Goal: Book appointment/travel/reservation

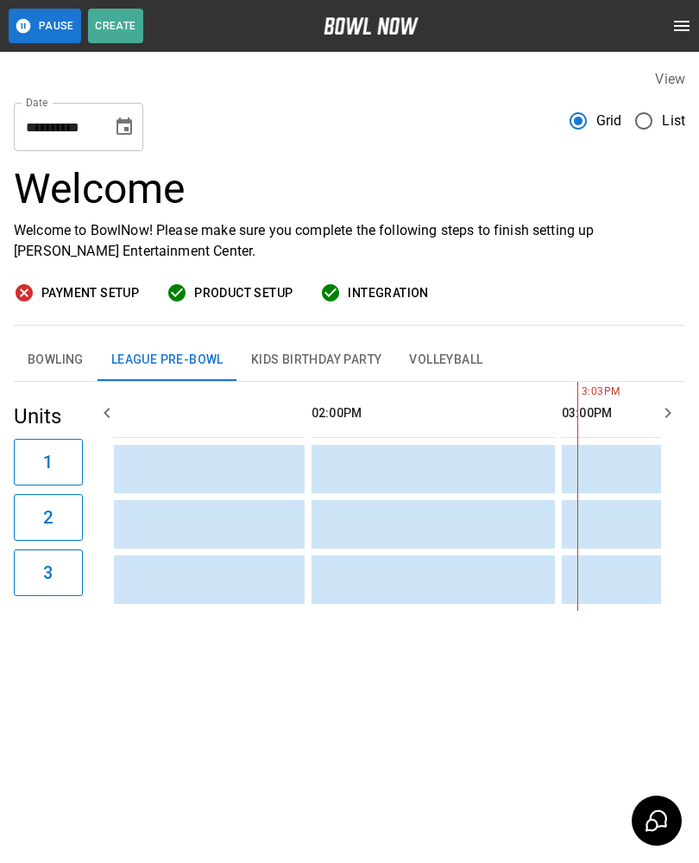
click at [48, 355] on button "Bowling" at bounding box center [56, 359] width 84 height 41
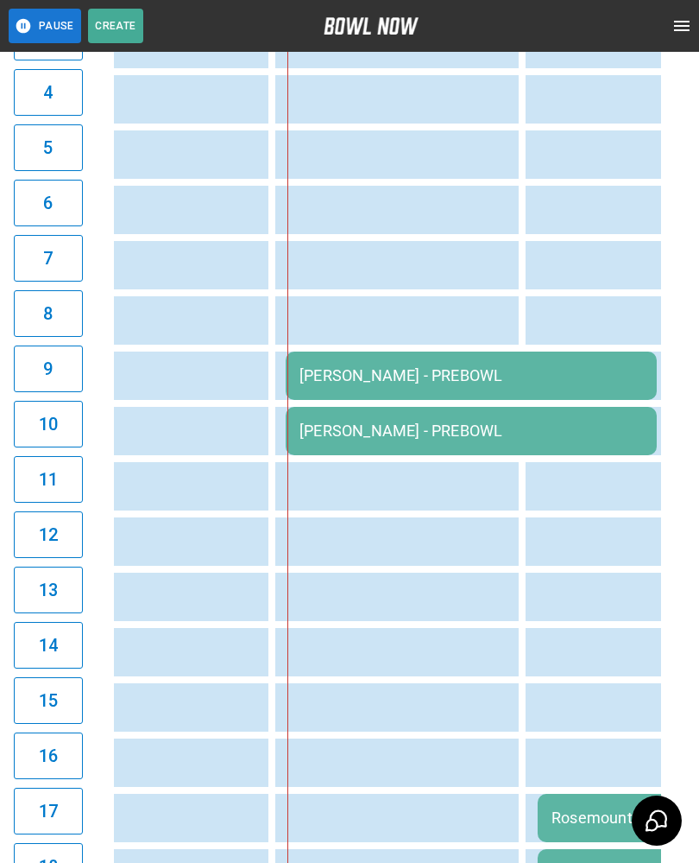
click at [338, 374] on div "[PERSON_NAME] - PREBOWL" at bounding box center [472, 375] width 344 height 18
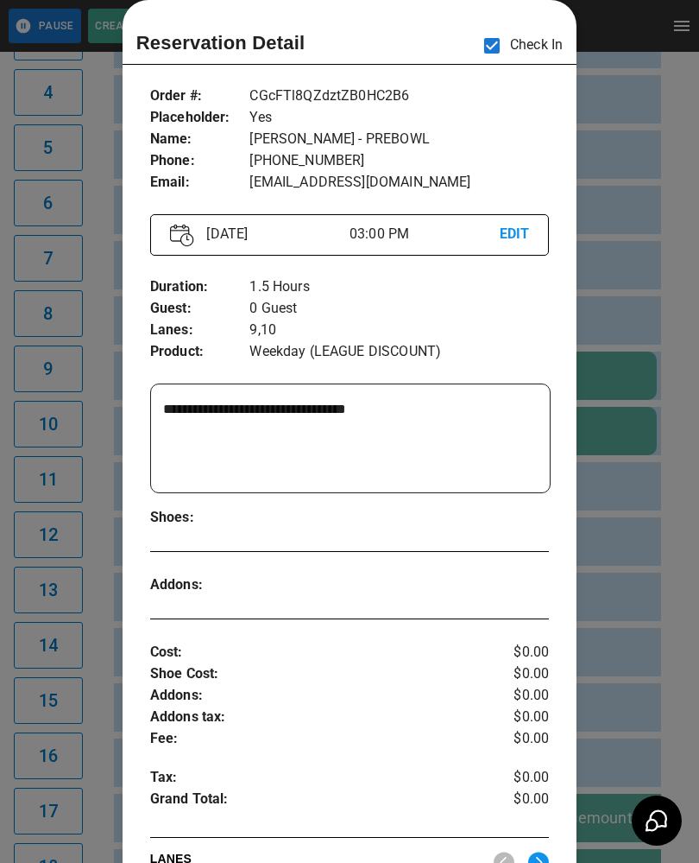
click at [661, 244] on div at bounding box center [349, 431] width 699 height 863
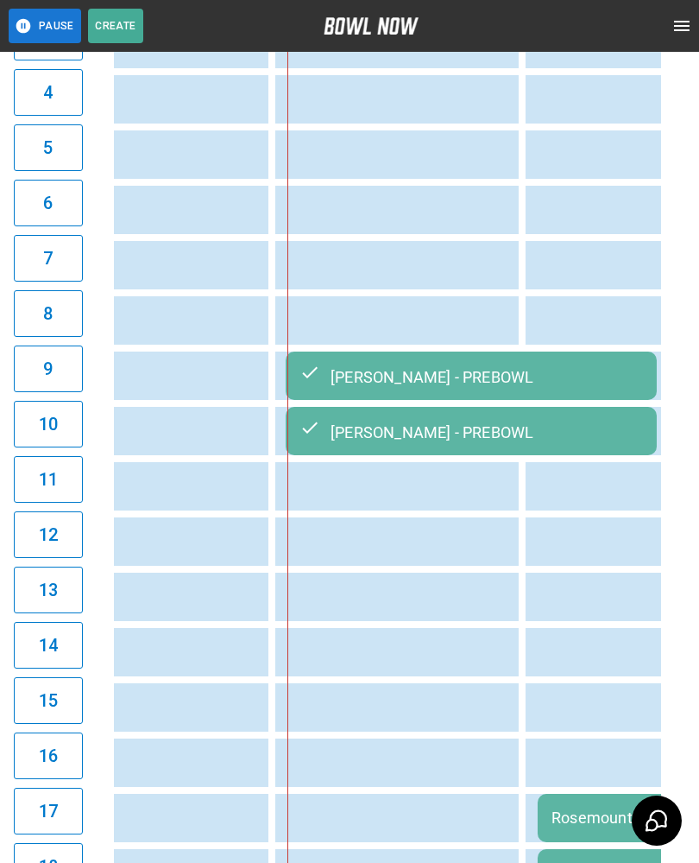
click at [66, 611] on button "13" at bounding box center [48, 589] width 69 height 47
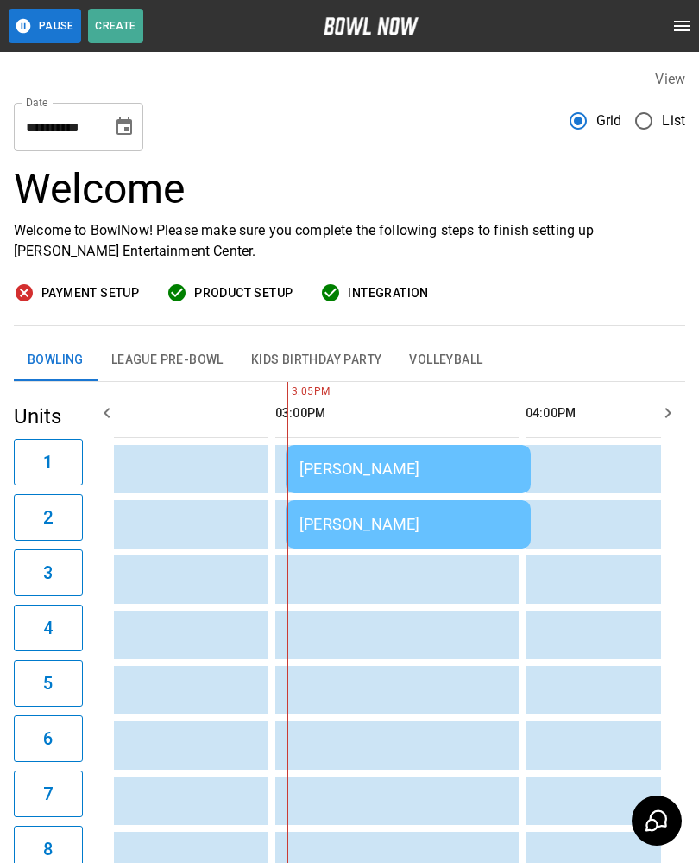
click at [342, 469] on div "[PERSON_NAME]" at bounding box center [409, 468] width 218 height 18
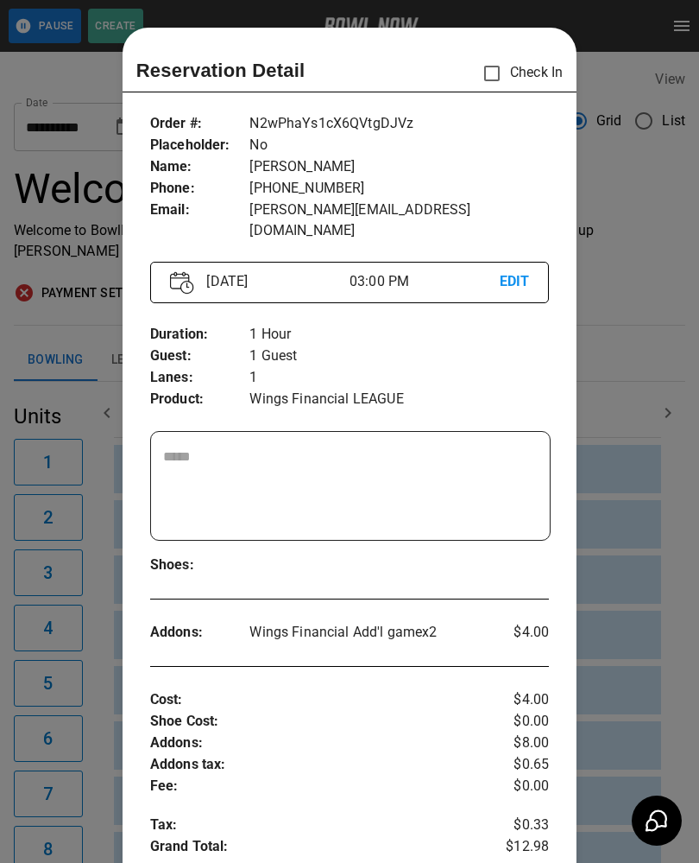
scroll to position [28, 0]
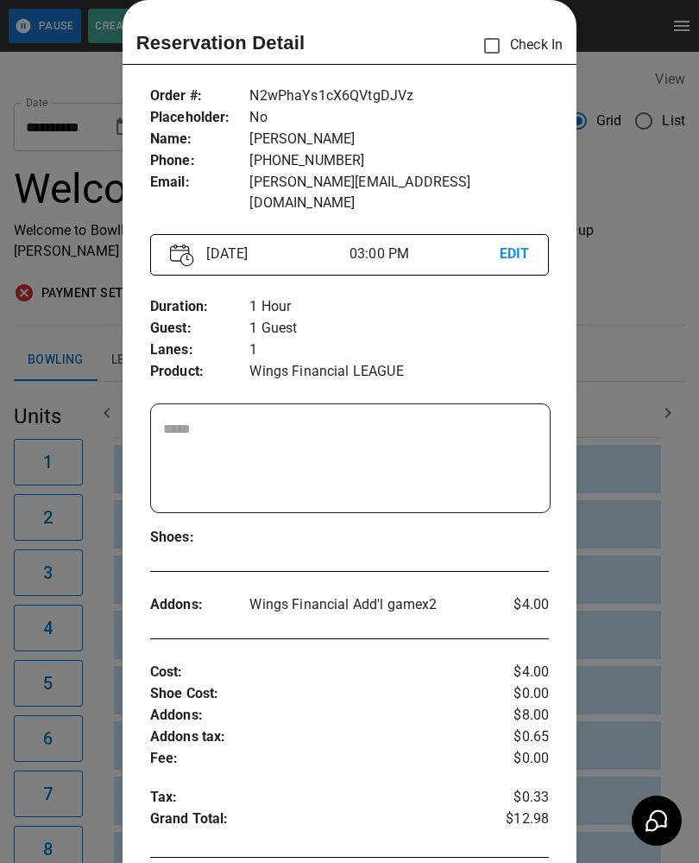
click at [623, 229] on div at bounding box center [349, 431] width 699 height 863
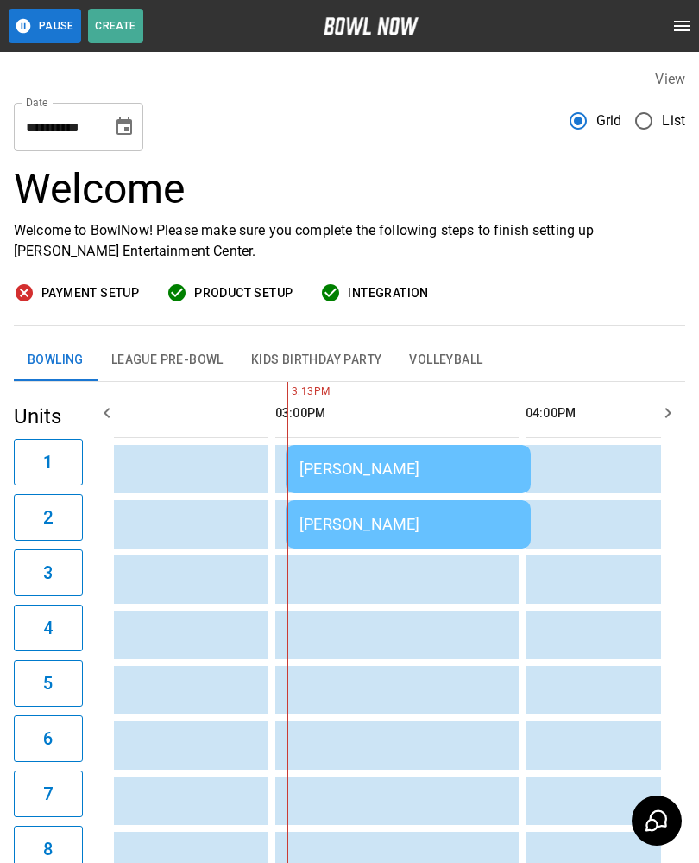
click at [335, 522] on div "[PERSON_NAME]" at bounding box center [409, 524] width 218 height 18
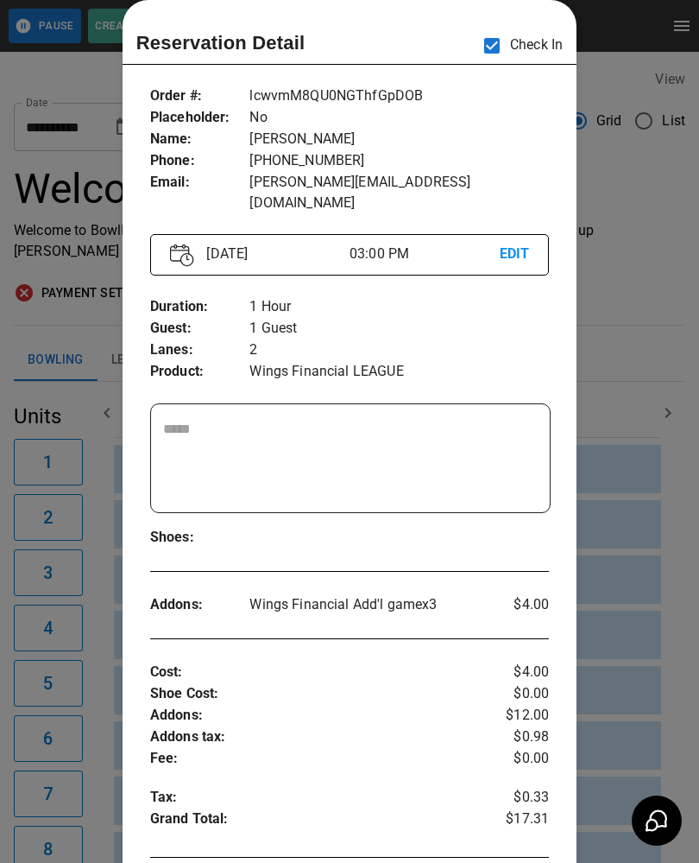
click at [627, 174] on div at bounding box center [349, 431] width 699 height 863
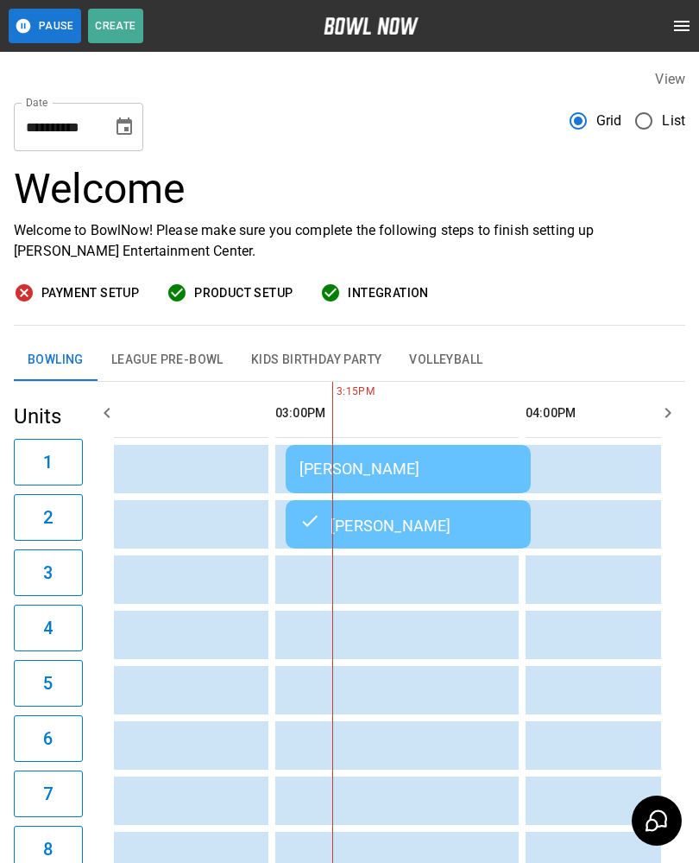
click at [400, 473] on div "[PERSON_NAME]" at bounding box center [409, 468] width 218 height 18
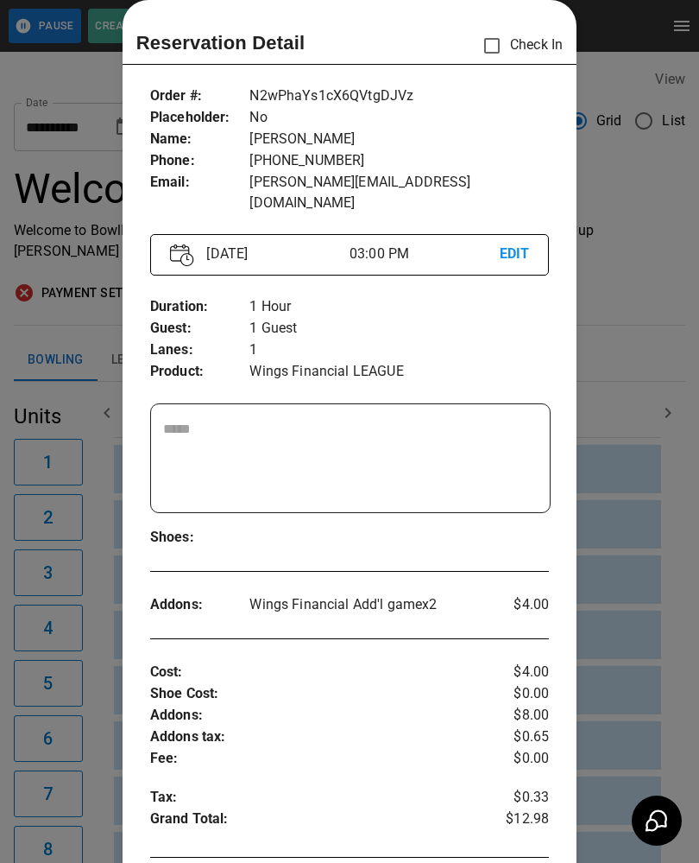
scroll to position [38, 0]
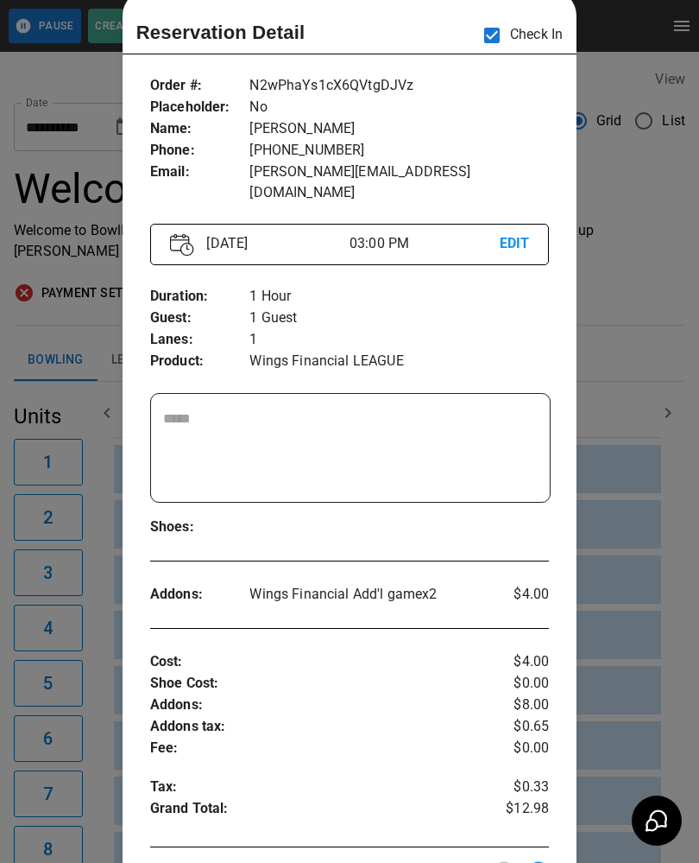
click at [663, 568] on div at bounding box center [349, 431] width 699 height 863
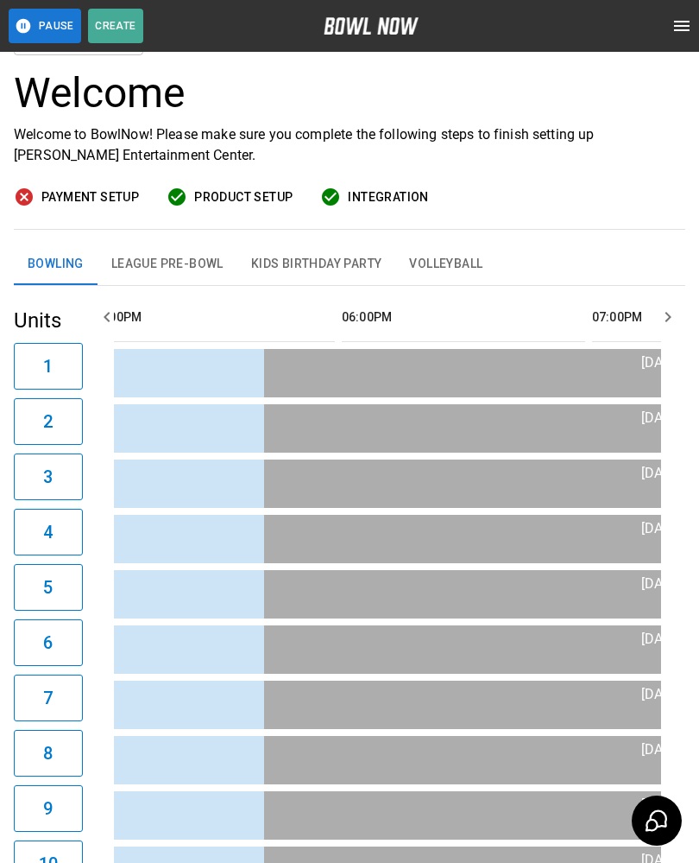
scroll to position [0, 0]
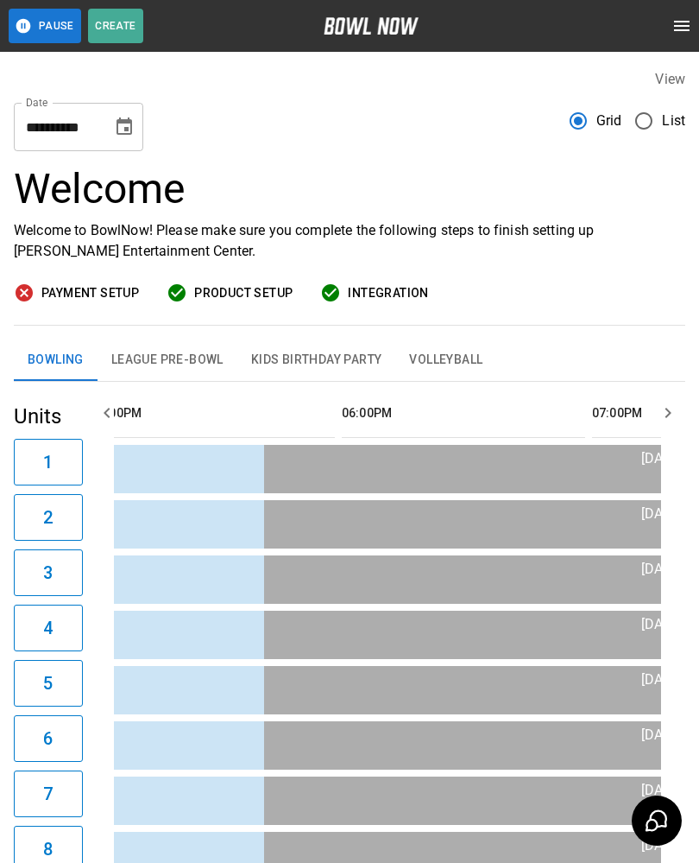
click at [129, 121] on icon "Choose date, selected date is Sep 11, 2025" at bounding box center [125, 125] width 16 height 17
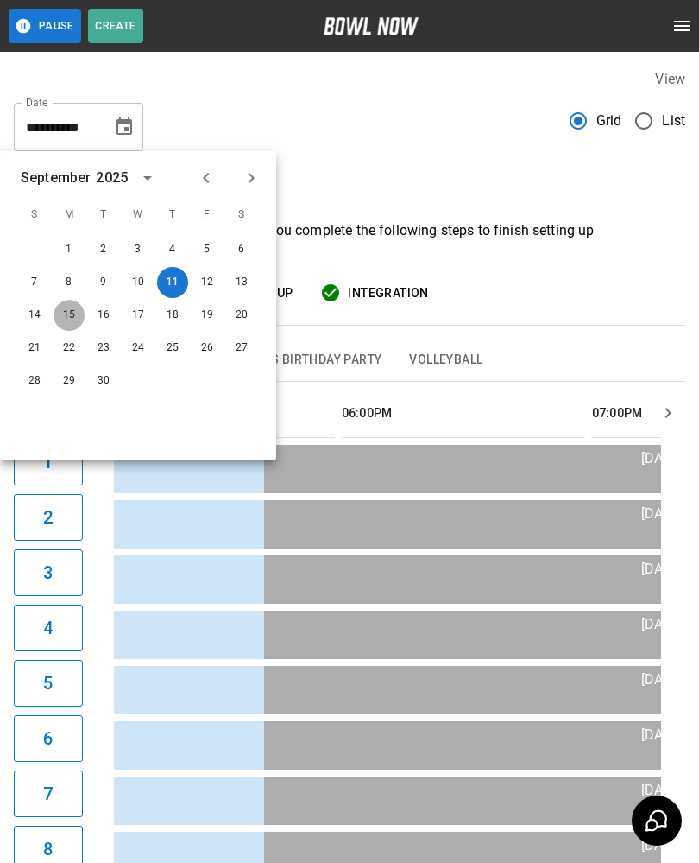
click at [58, 317] on button "15" at bounding box center [69, 315] width 31 height 31
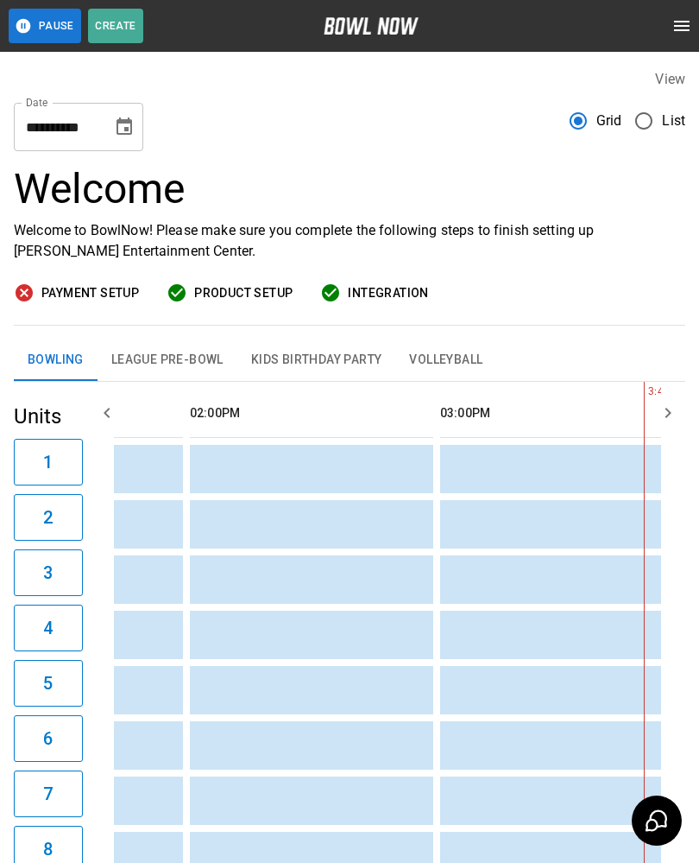
scroll to position [0, 1097]
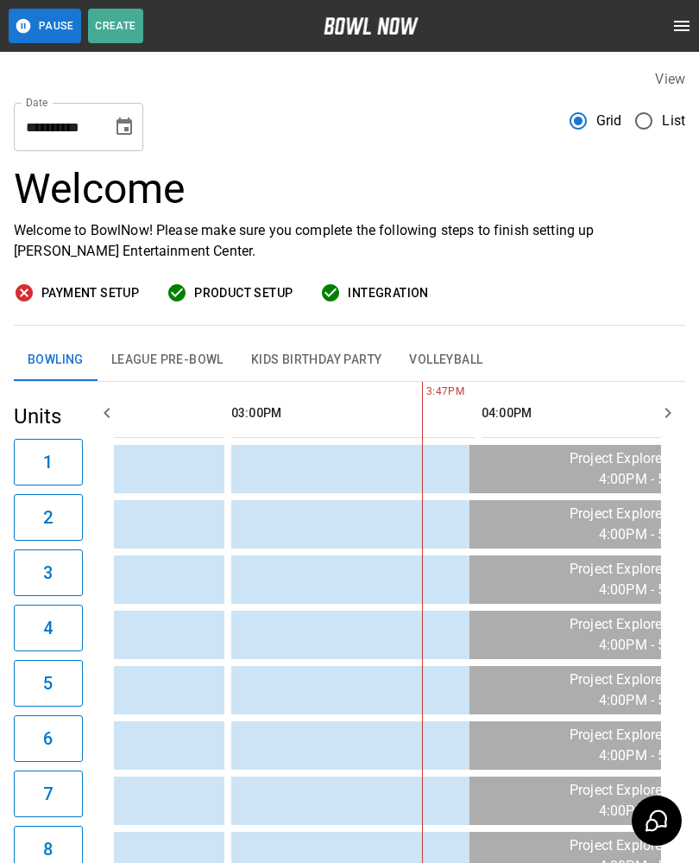
click at [129, 127] on icon "Choose date, selected date is Sep 15, 2025" at bounding box center [125, 125] width 16 height 17
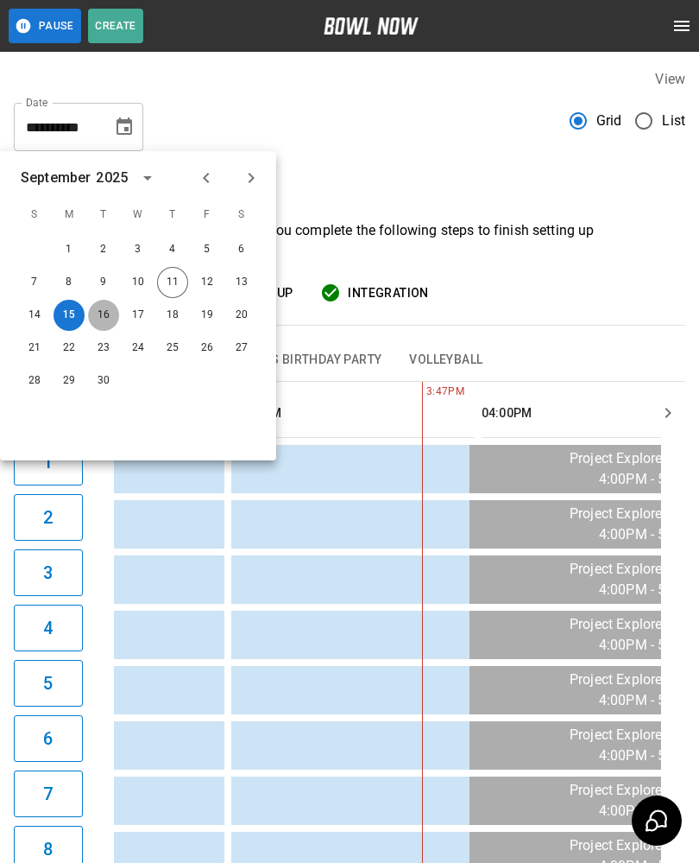
click at [117, 317] on button "16" at bounding box center [103, 315] width 31 height 31
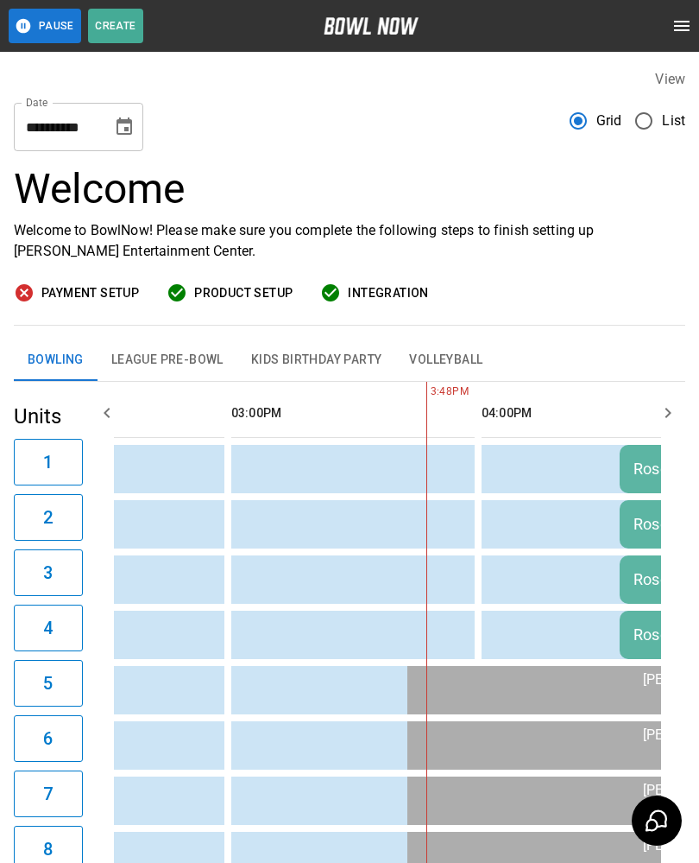
click at [128, 320] on div "Welcome Welcome to BowlNow! Please make sure you complete the following steps t…" at bounding box center [350, 245] width 672 height 161
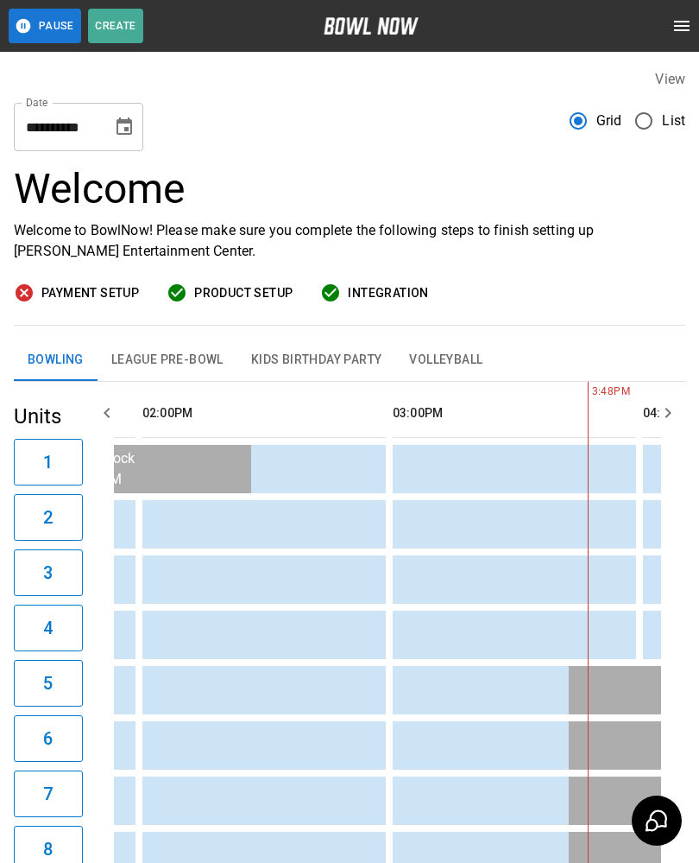
click at [132, 141] on button "Choose date, selected date is Sep 16, 2025" at bounding box center [124, 127] width 35 height 35
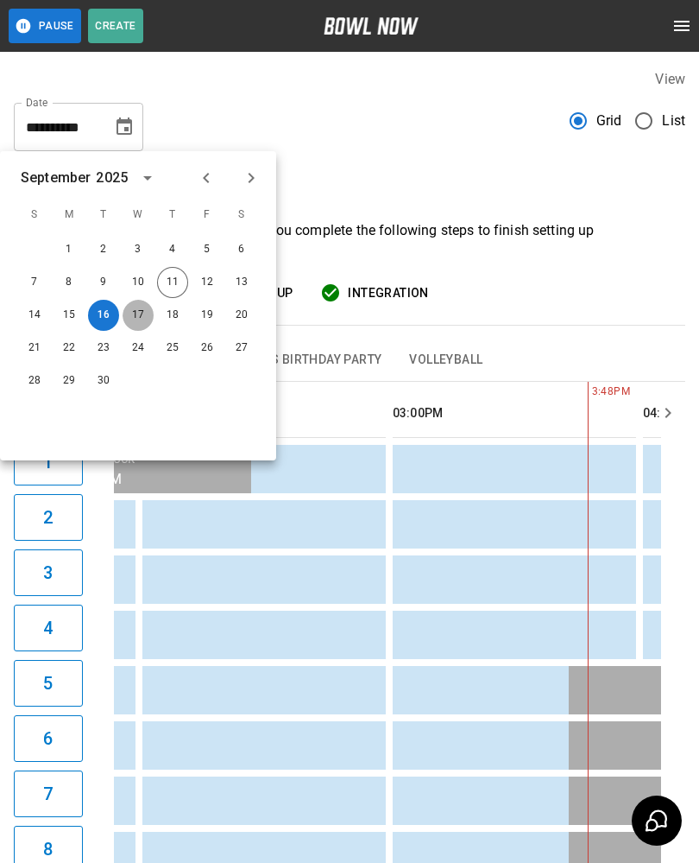
click at [139, 313] on button "17" at bounding box center [138, 315] width 31 height 31
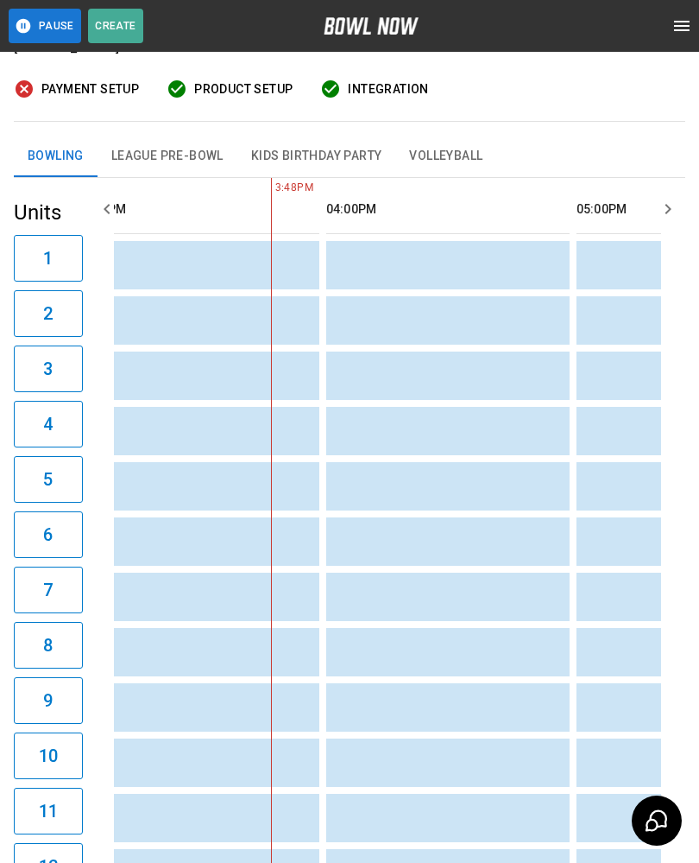
scroll to position [0, 0]
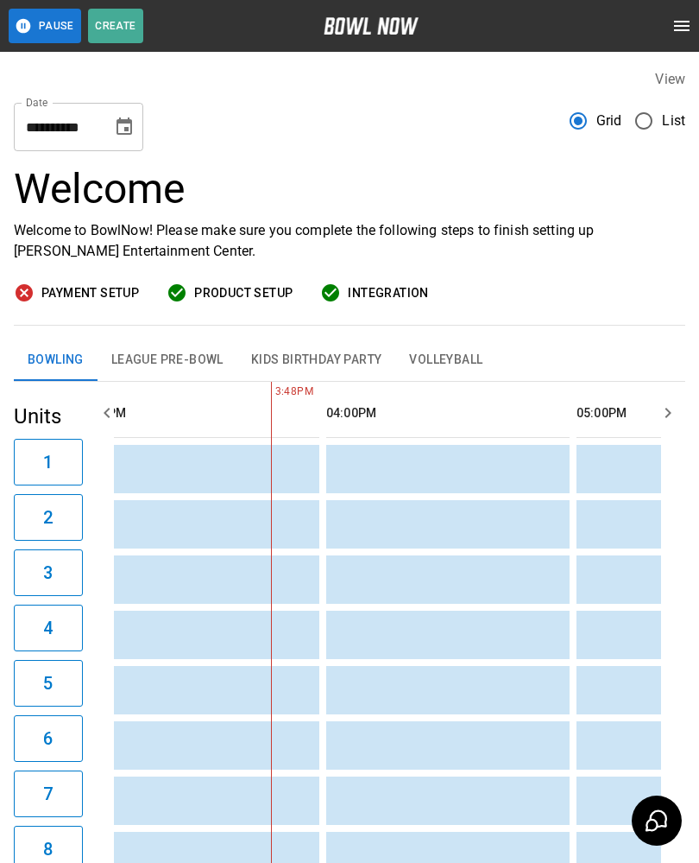
click at [180, 358] on button "League Pre-Bowl" at bounding box center [168, 359] width 140 height 41
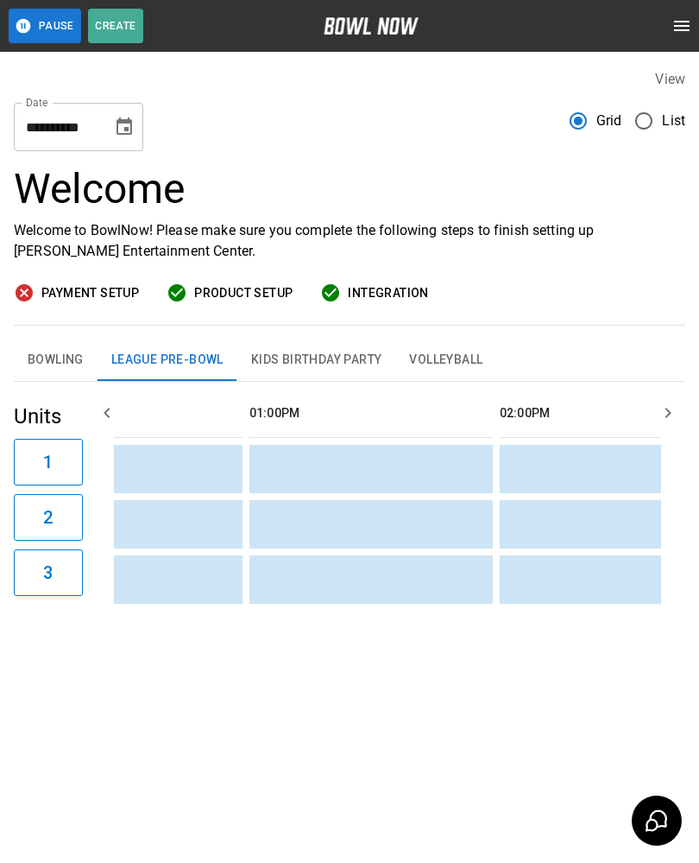
scroll to position [0, 772]
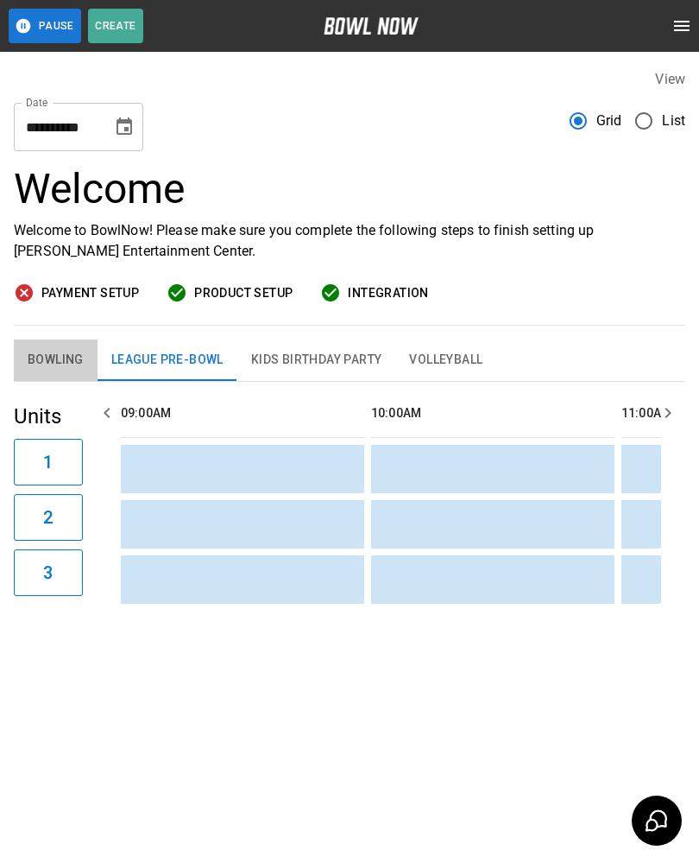
click at [54, 365] on button "Bowling" at bounding box center [56, 359] width 84 height 41
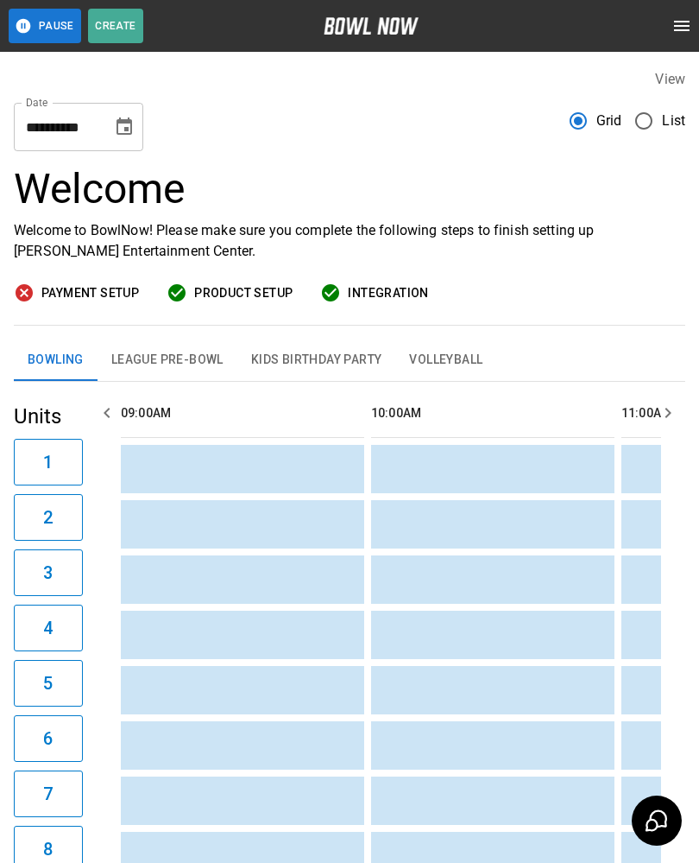
click at [125, 136] on icon "Choose date, selected date is Sep 17, 2025" at bounding box center [124, 127] width 21 height 21
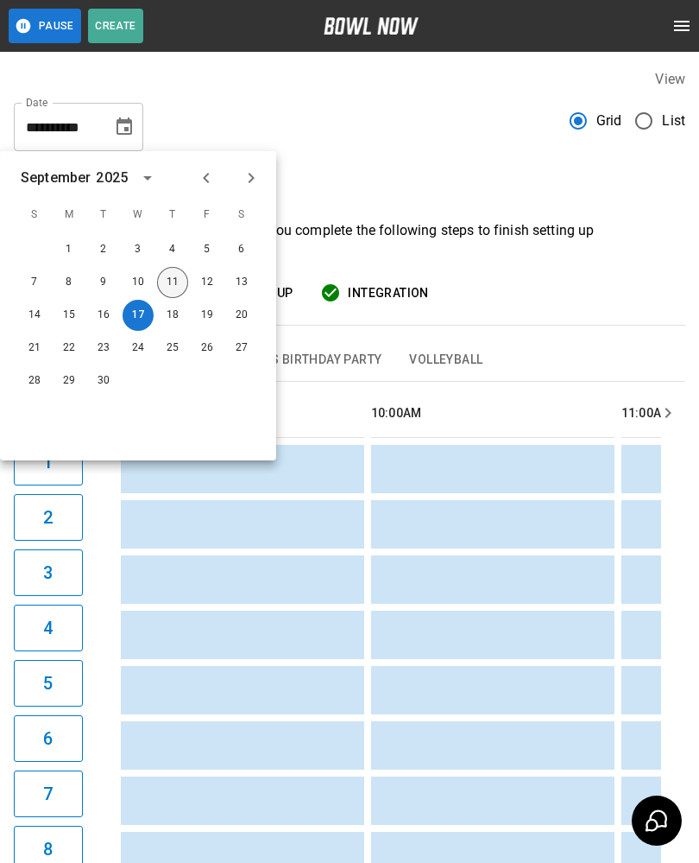
click at [169, 280] on button "11" at bounding box center [172, 282] width 31 height 31
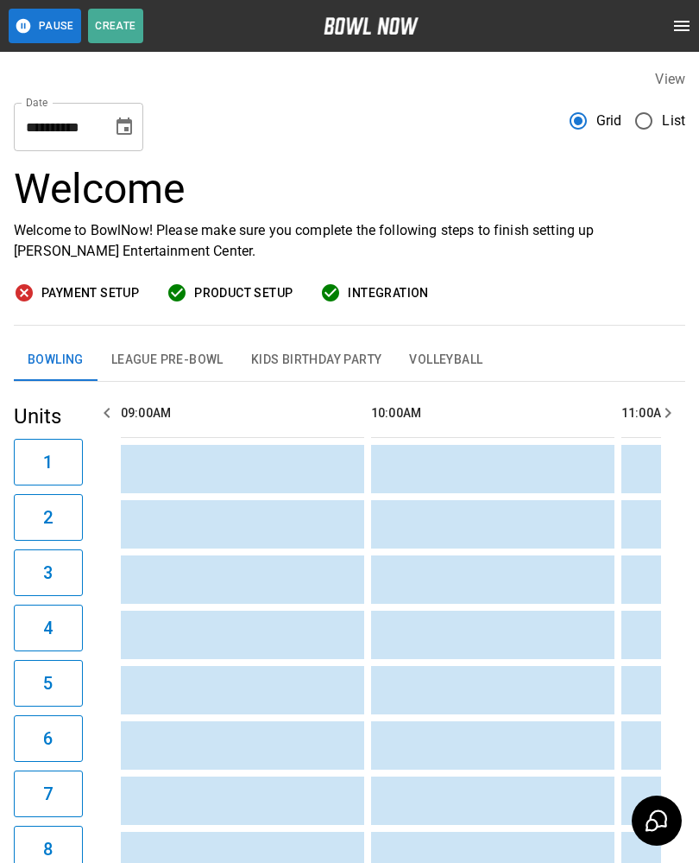
click at [117, 132] on icon "Choose date, selected date is Sep 11, 2025" at bounding box center [124, 127] width 21 height 21
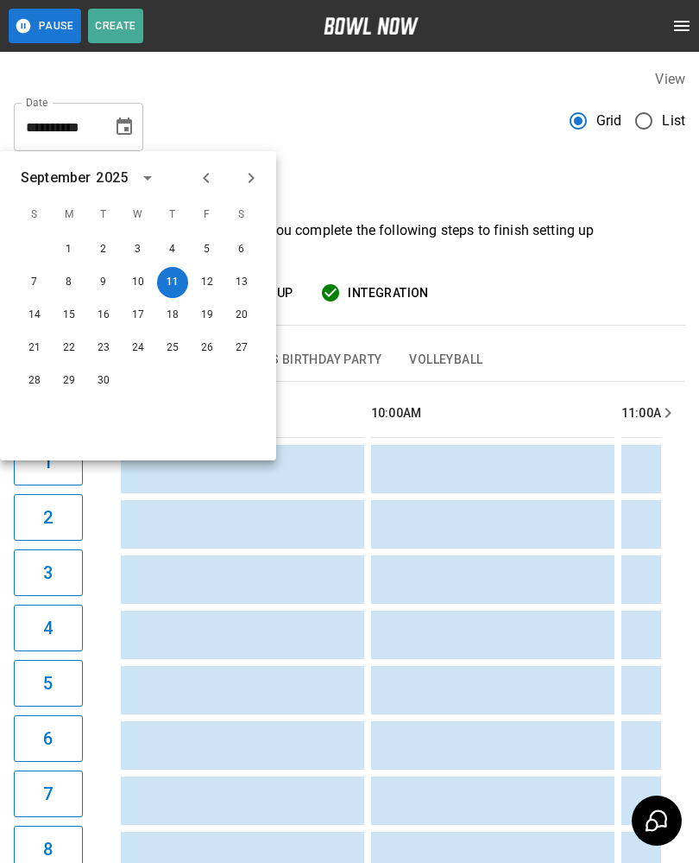
click at [80, 593] on button "3" at bounding box center [48, 572] width 69 height 47
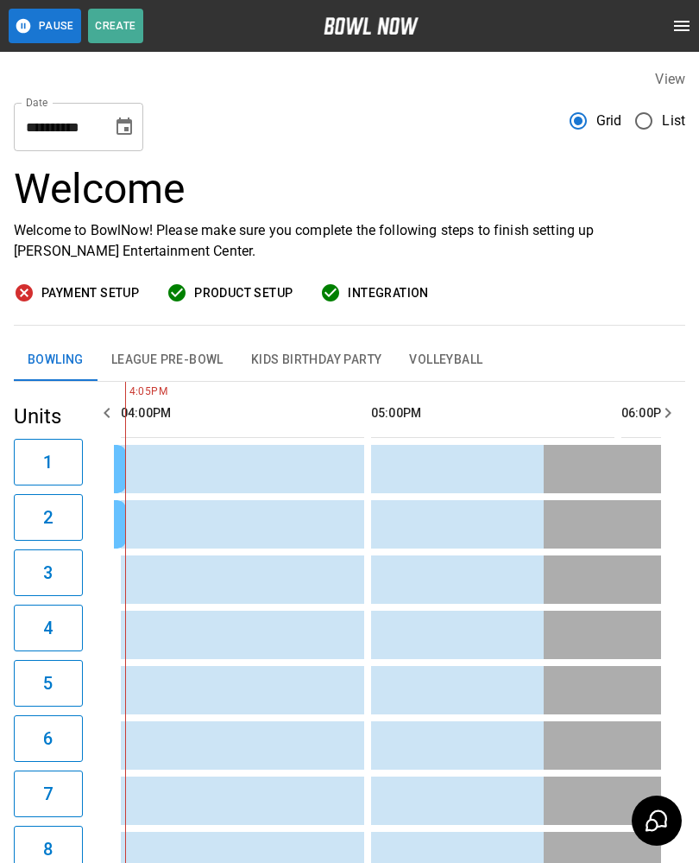
click at [97, 113] on input "**********" at bounding box center [57, 127] width 86 height 48
click at [306, 173] on h3 "Welcome" at bounding box center [350, 189] width 672 height 48
click at [121, 123] on icon "Choose date, selected date is Sep 11, 2025" at bounding box center [125, 125] width 16 height 17
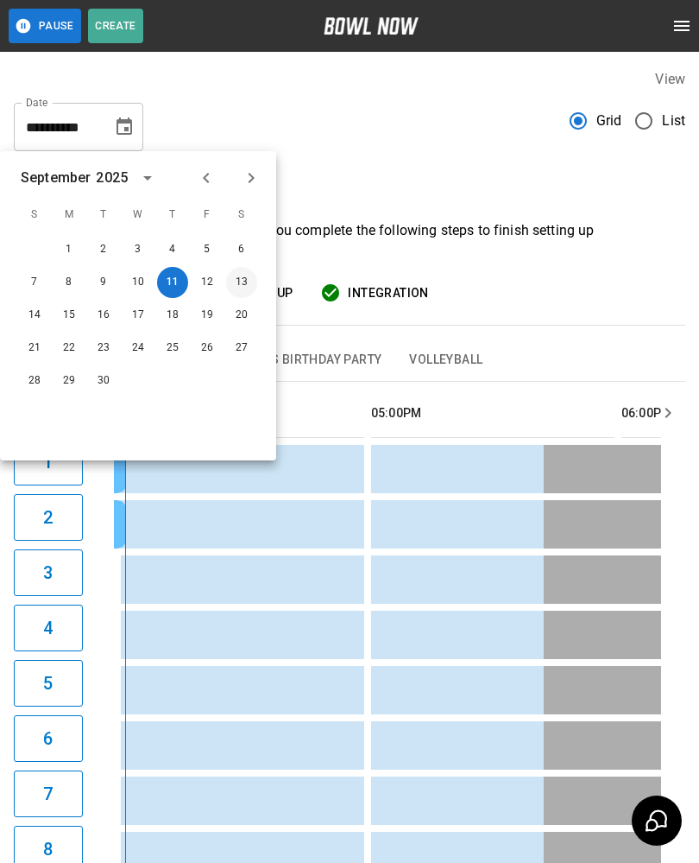
click at [237, 281] on button "13" at bounding box center [241, 282] width 31 height 31
type input "**********"
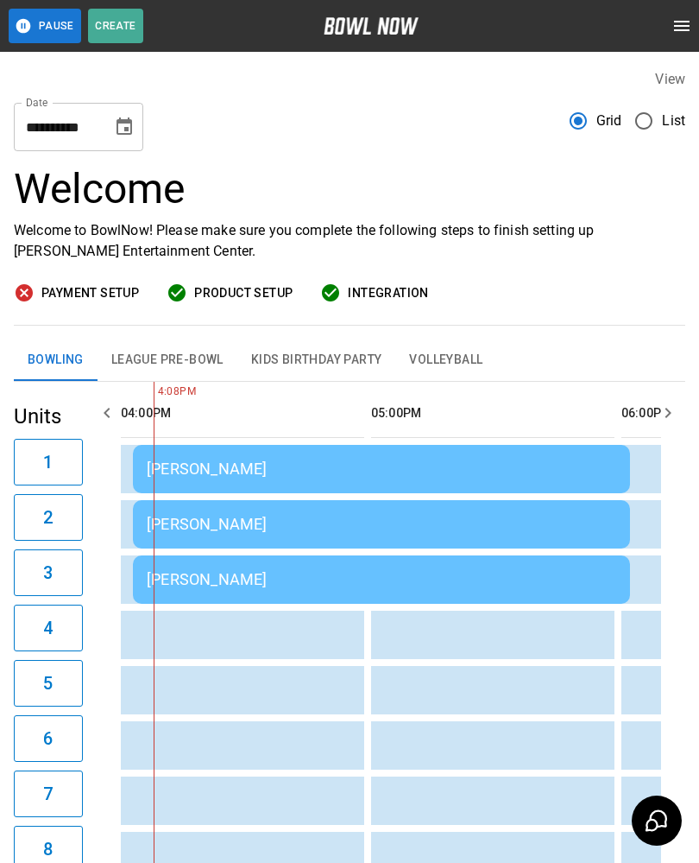
click at [256, 287] on span "Product Setup" at bounding box center [243, 293] width 98 height 22
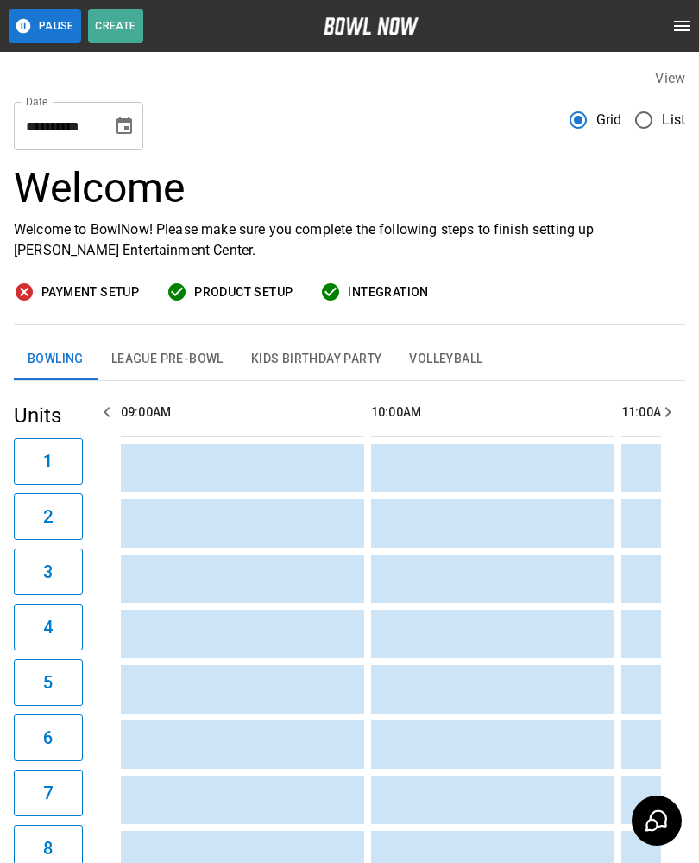
scroll to position [0, 1753]
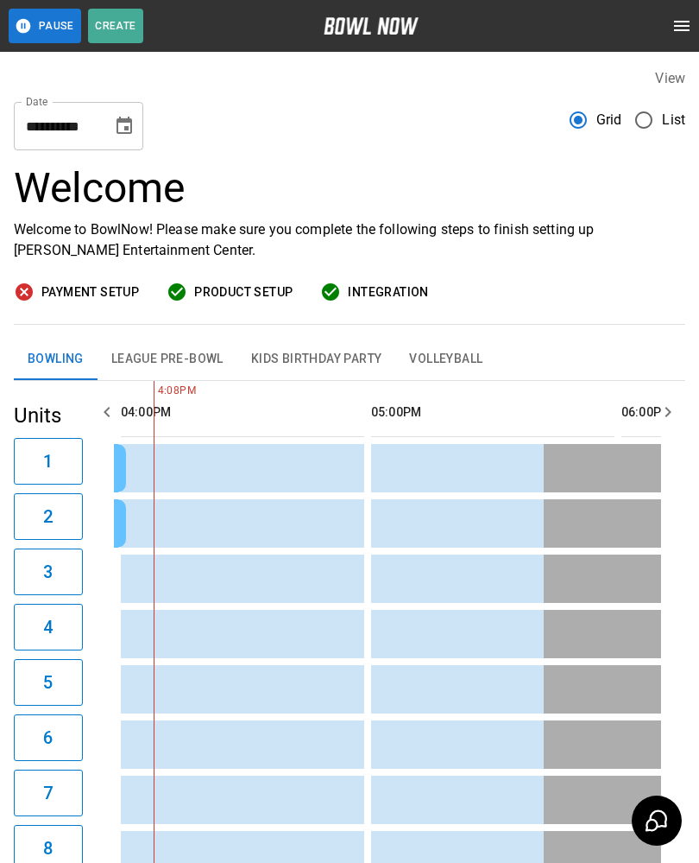
click at [122, 121] on icon "Choose date, selected date is Sep 11, 2025" at bounding box center [125, 125] width 16 height 17
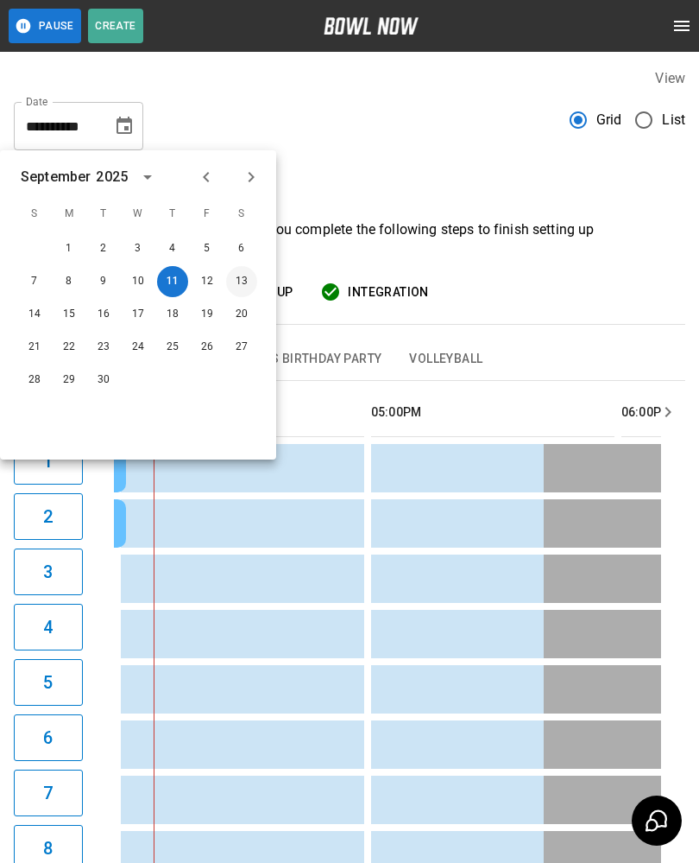
click at [254, 273] on button "13" at bounding box center [241, 281] width 31 height 31
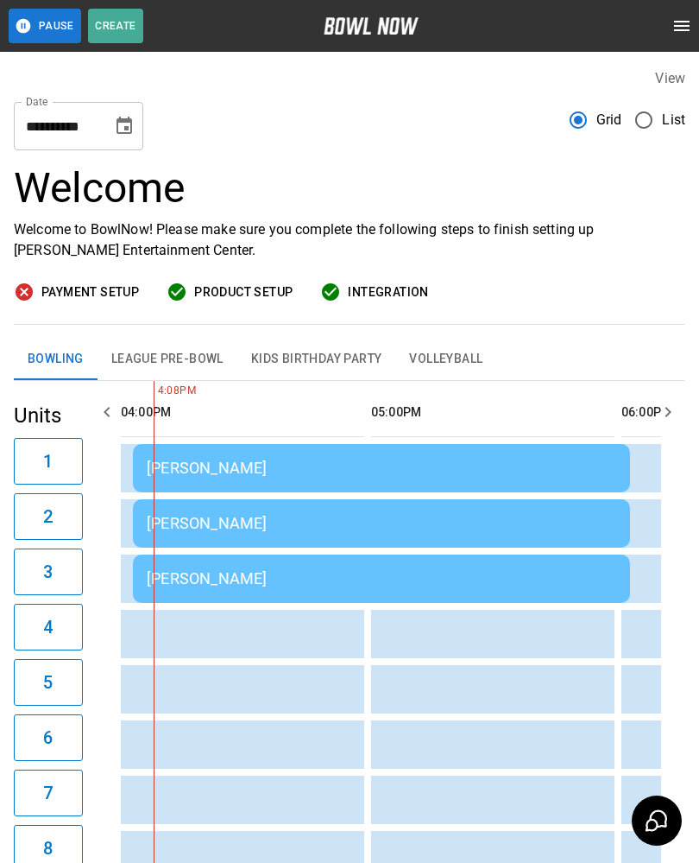
click at [127, 128] on icon "Choose date, selected date is Sep 13, 2025" at bounding box center [125, 125] width 16 height 17
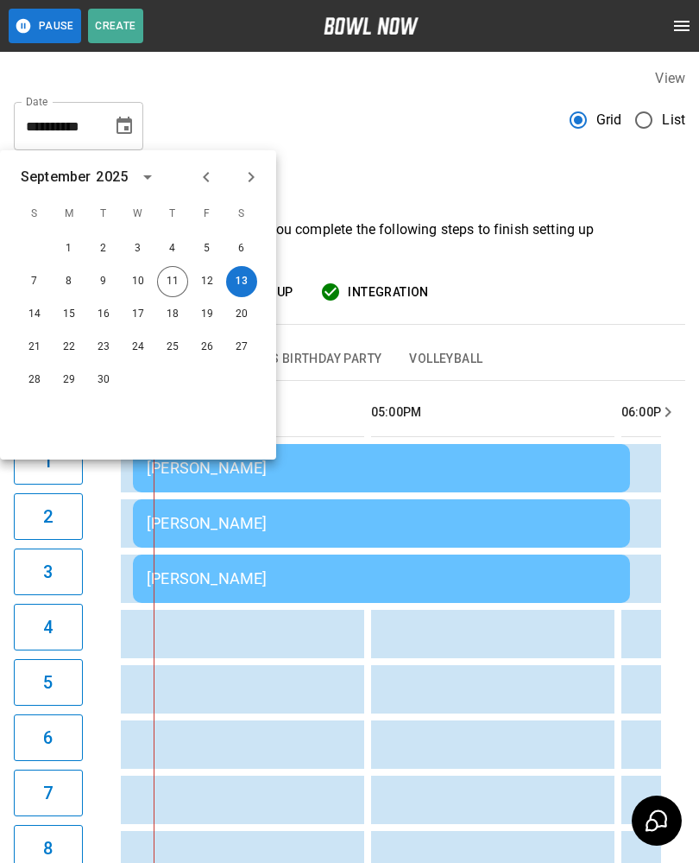
click at [358, 164] on h3 "Welcome" at bounding box center [350, 188] width 672 height 48
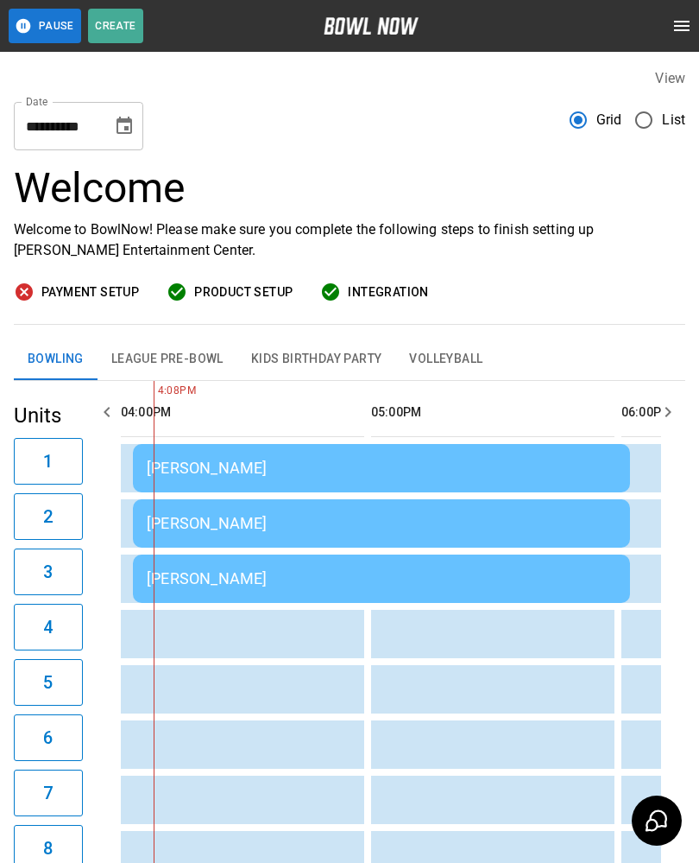
click at [263, 461] on div "[PERSON_NAME]" at bounding box center [382, 468] width 470 height 18
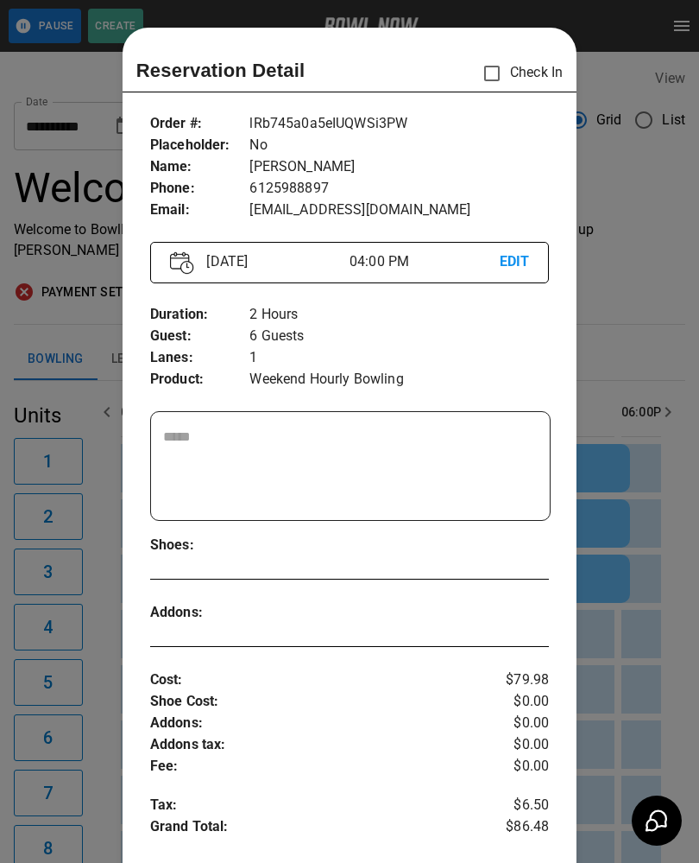
scroll to position [28, 0]
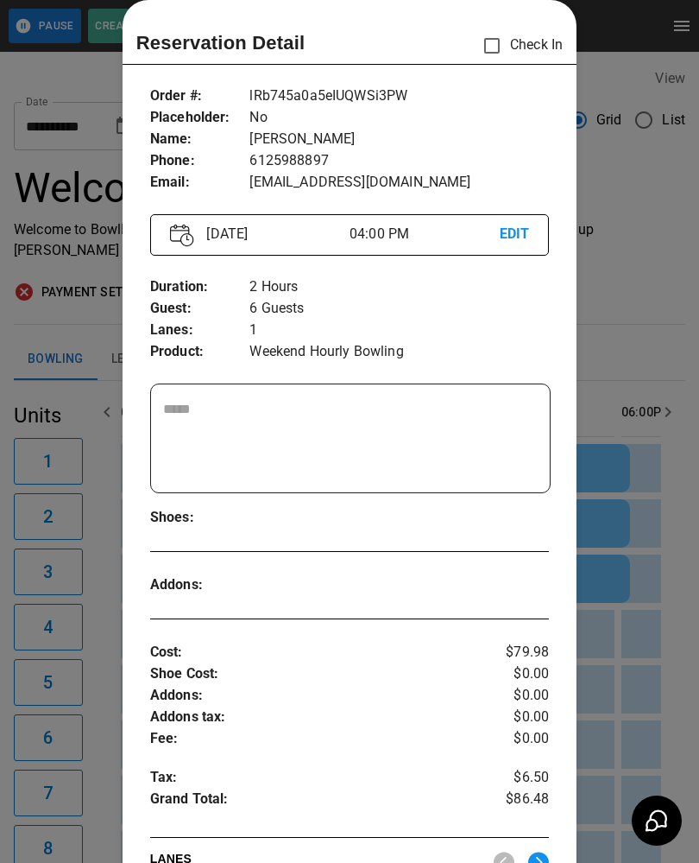
click at [635, 502] on div at bounding box center [349, 431] width 699 height 863
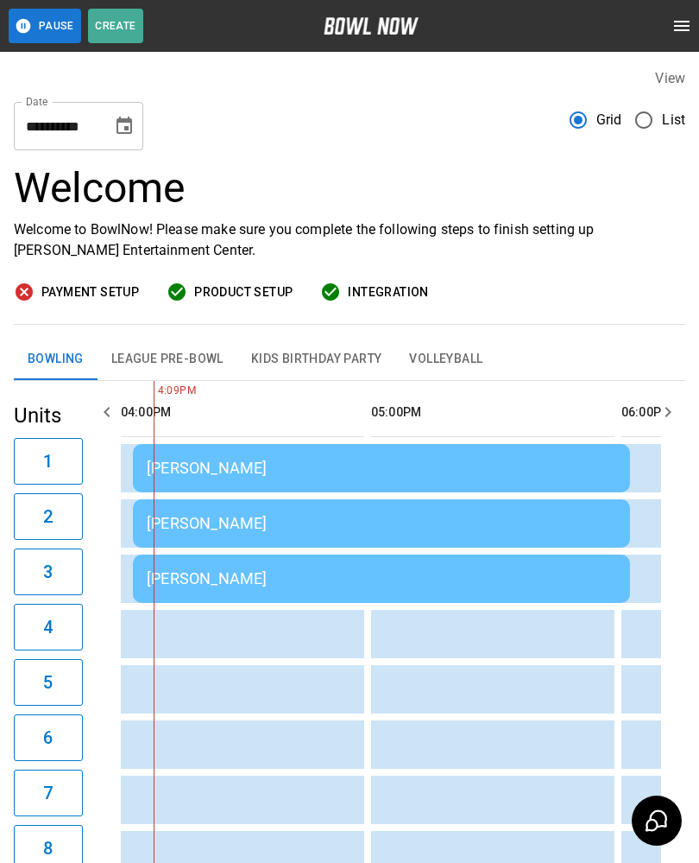
click at [307, 353] on button "Kids Birthday Party" at bounding box center [316, 359] width 159 height 41
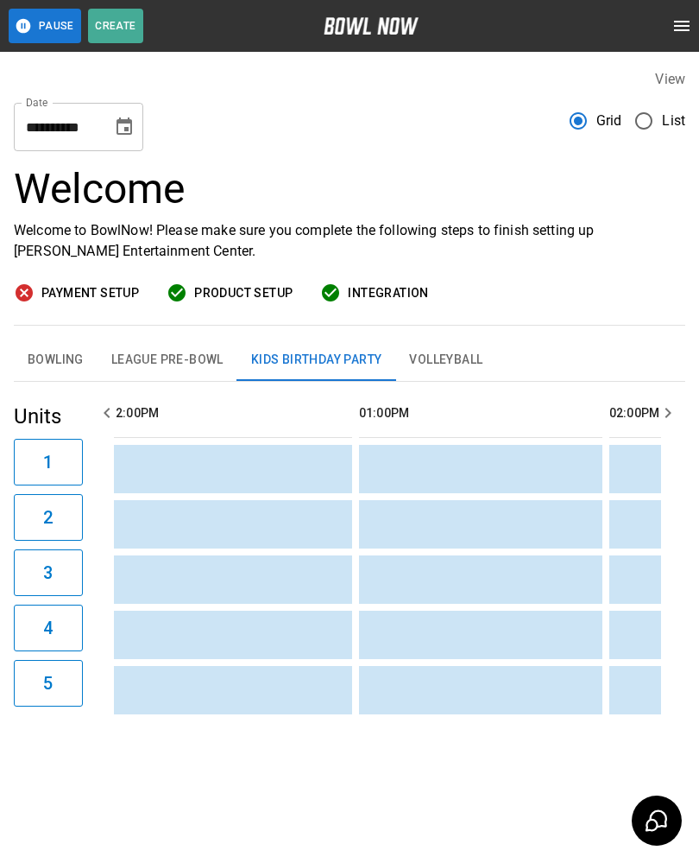
scroll to position [0, 1182]
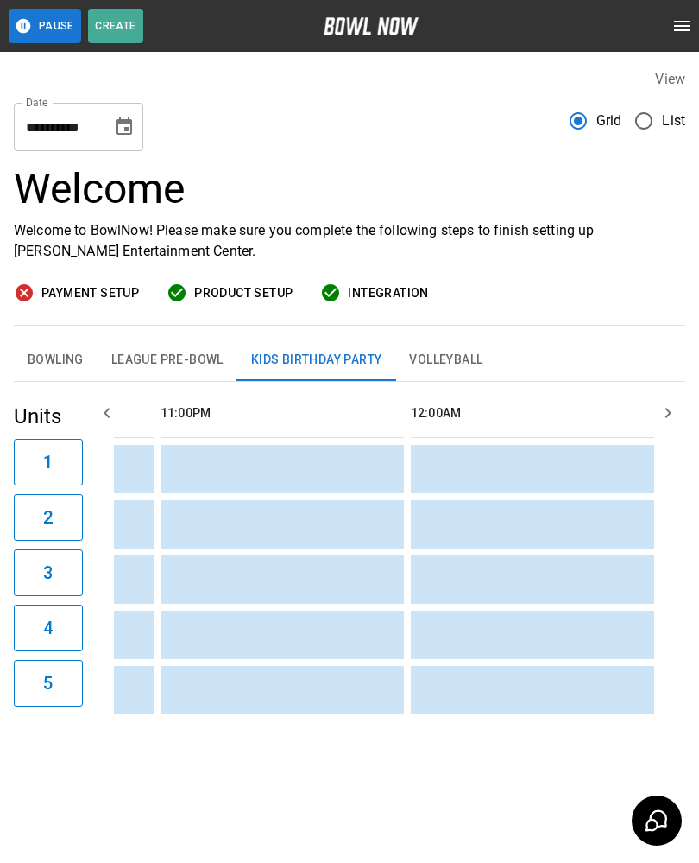
click at [130, 115] on button "Choose date, selected date is Sep 13, 2025" at bounding box center [124, 127] width 35 height 35
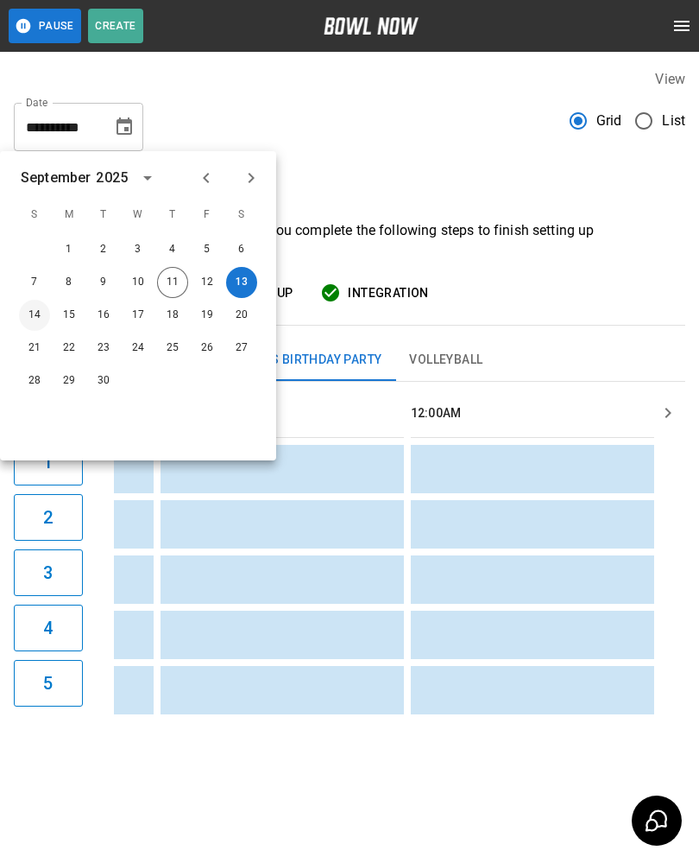
click at [36, 305] on button "14" at bounding box center [34, 315] width 31 height 31
type input "**********"
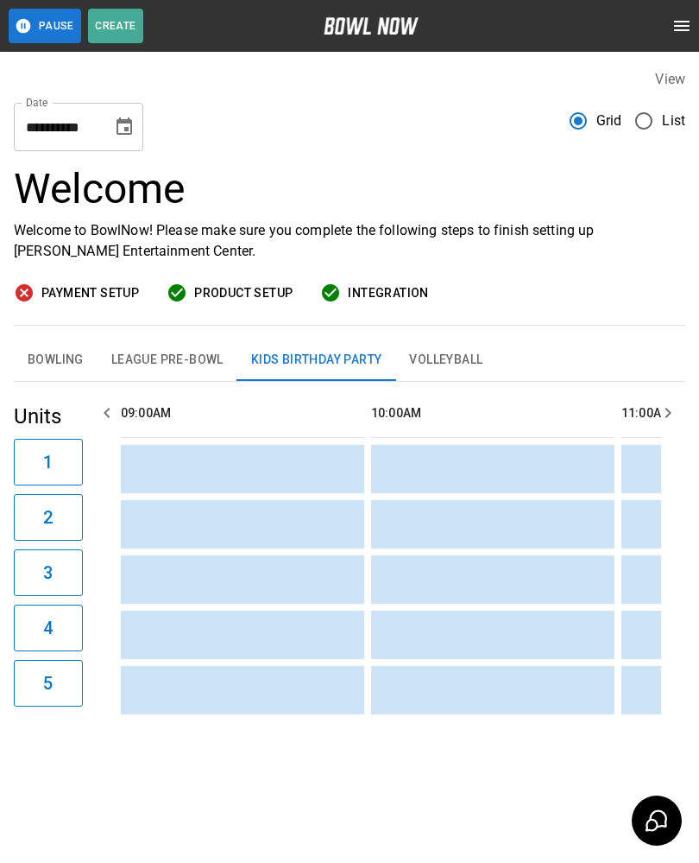
scroll to position [0, 0]
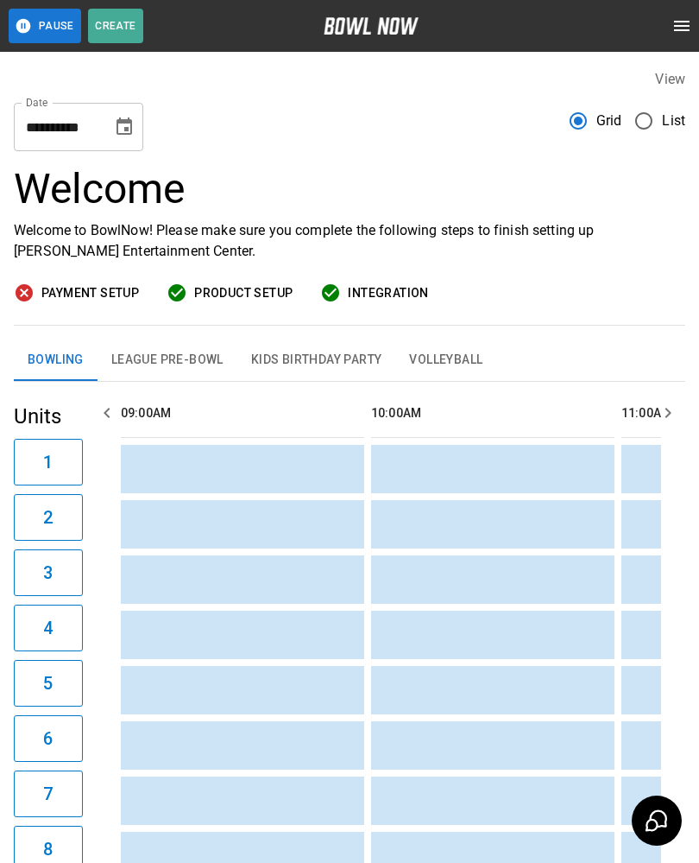
scroll to position [0, 1753]
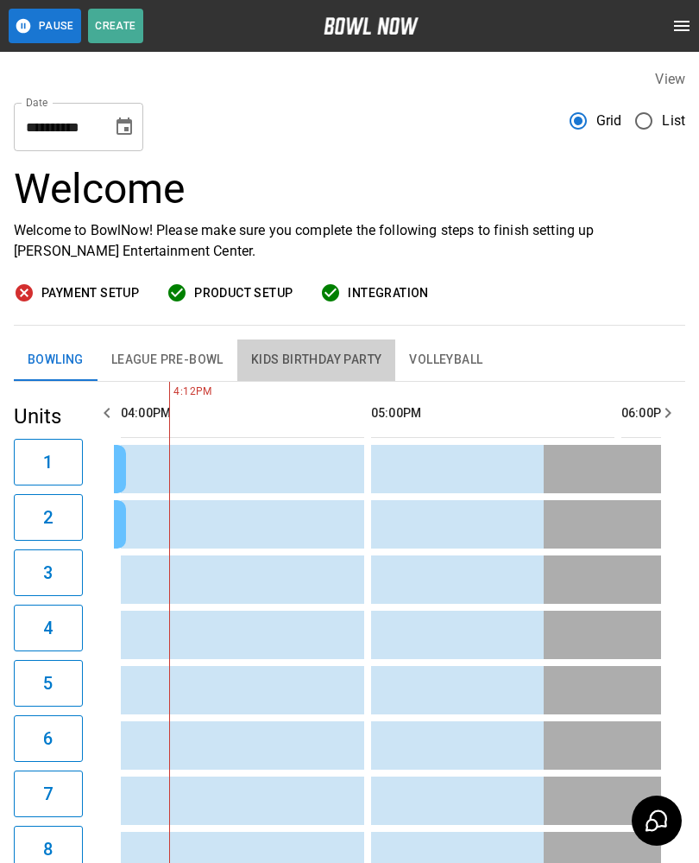
click at [47, 361] on button "Bowling" at bounding box center [56, 359] width 84 height 41
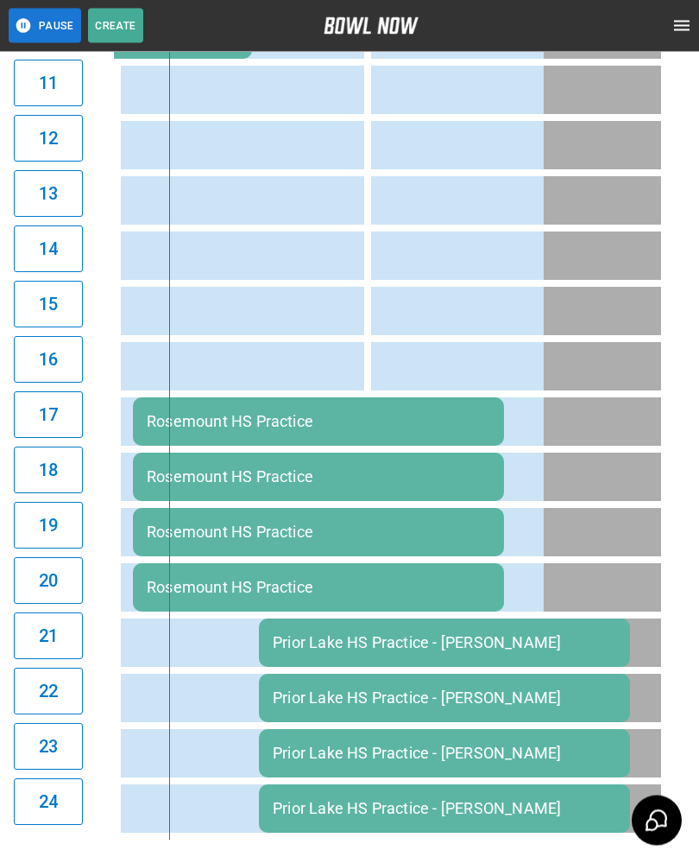
scroll to position [932, 0]
